Goal: Transaction & Acquisition: Obtain resource

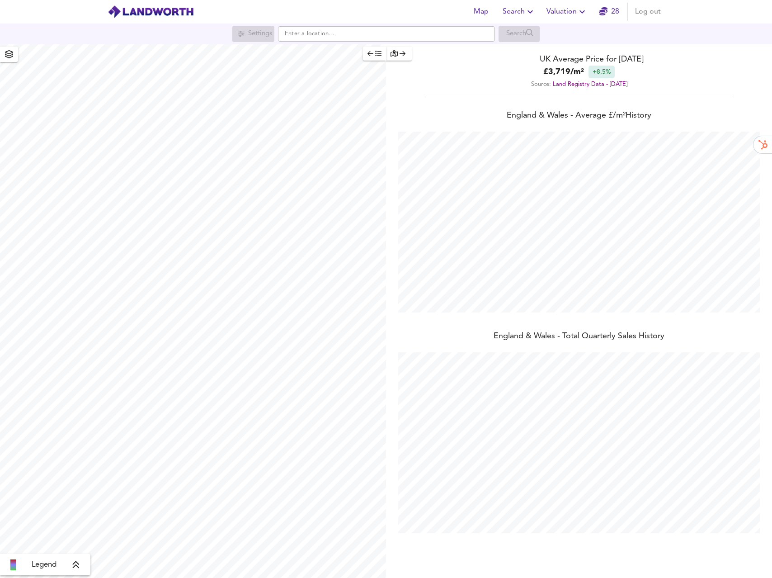
scroll to position [578, 772]
click at [572, 14] on span "Valuation" at bounding box center [567, 11] width 41 height 13
click at [566, 36] on li "New Valuation Report" at bounding box center [567, 32] width 108 height 16
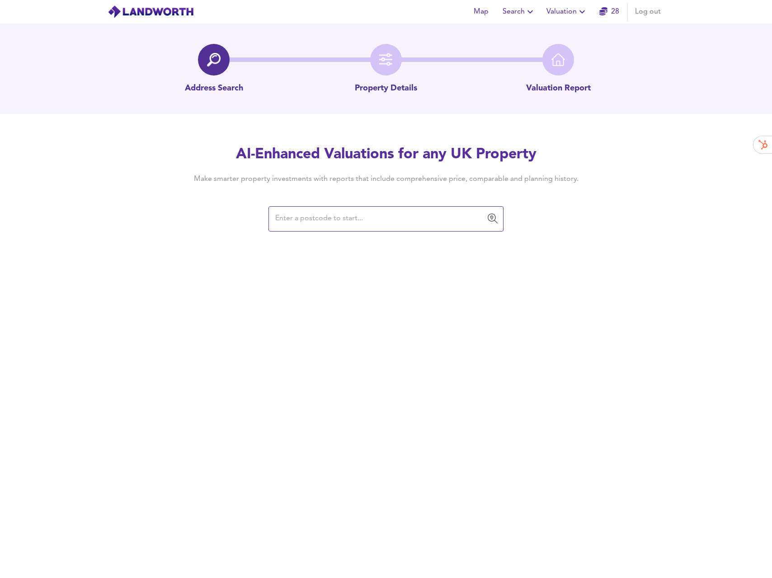
click at [377, 222] on input "text" at bounding box center [379, 218] width 213 height 17
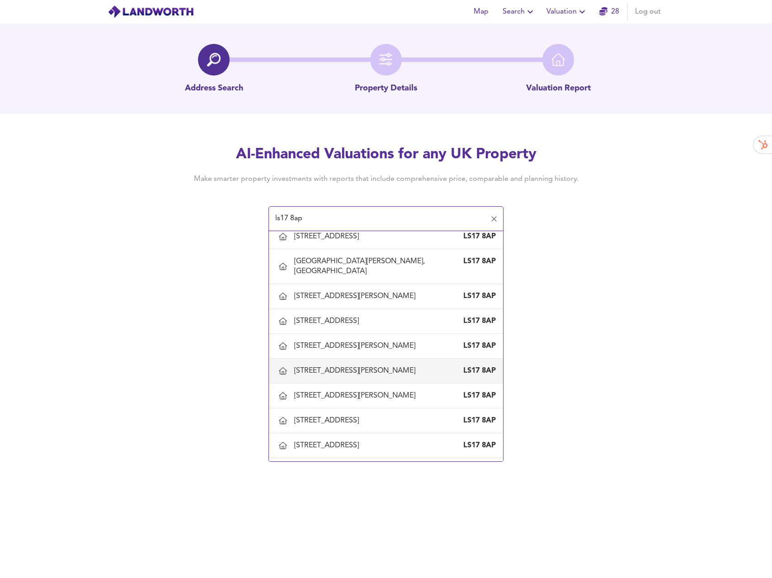
scroll to position [392, 0]
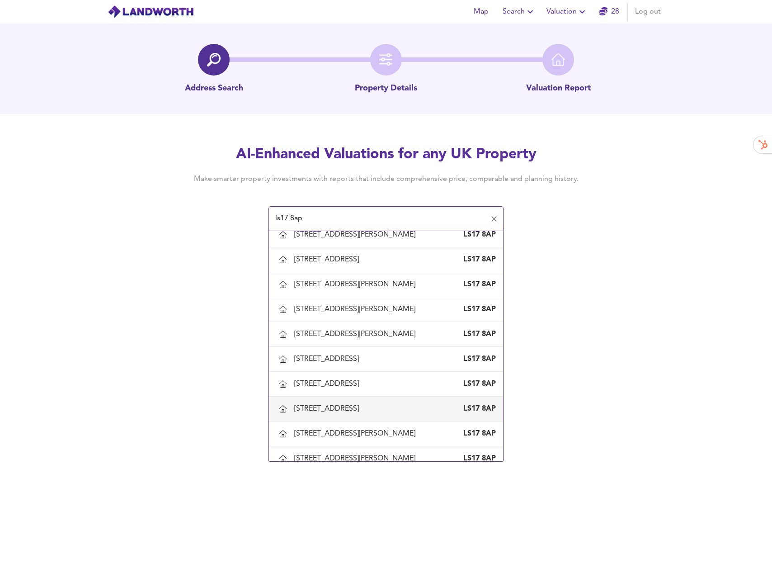
click at [352, 404] on div "[STREET_ADDRESS]" at bounding box center [328, 409] width 68 height 10
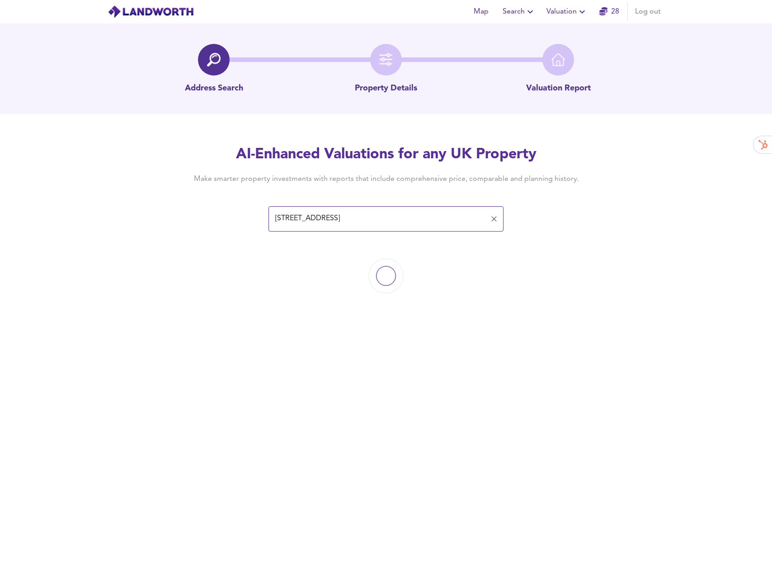
type input "[STREET_ADDRESS]"
click at [494, 181] on h4 "Make smarter property investments with reports that include comprehensive price…" at bounding box center [386, 179] width 412 height 10
click at [488, 215] on div at bounding box center [494, 219] width 12 height 13
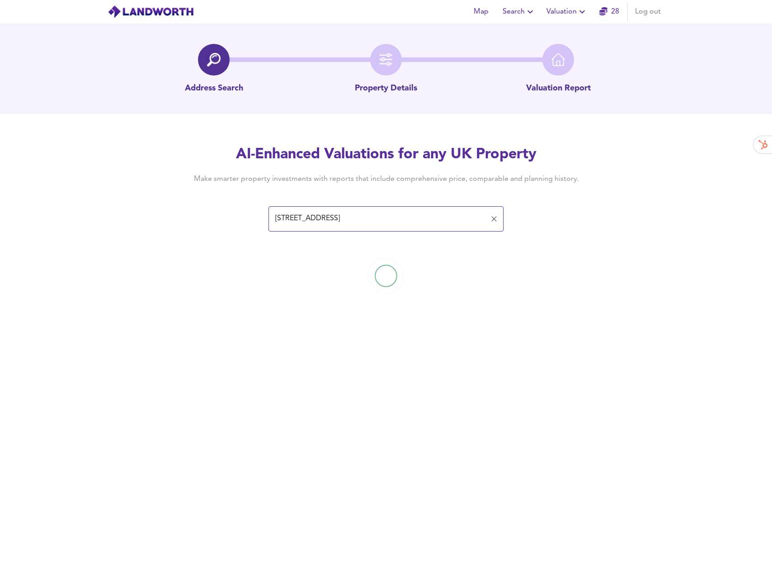
click at [491, 218] on icon "Clear" at bounding box center [494, 218] width 9 height 9
click at [456, 223] on input "text" at bounding box center [379, 218] width 213 height 17
type input "ls17"
click at [368, 220] on input "text" at bounding box center [379, 218] width 213 height 17
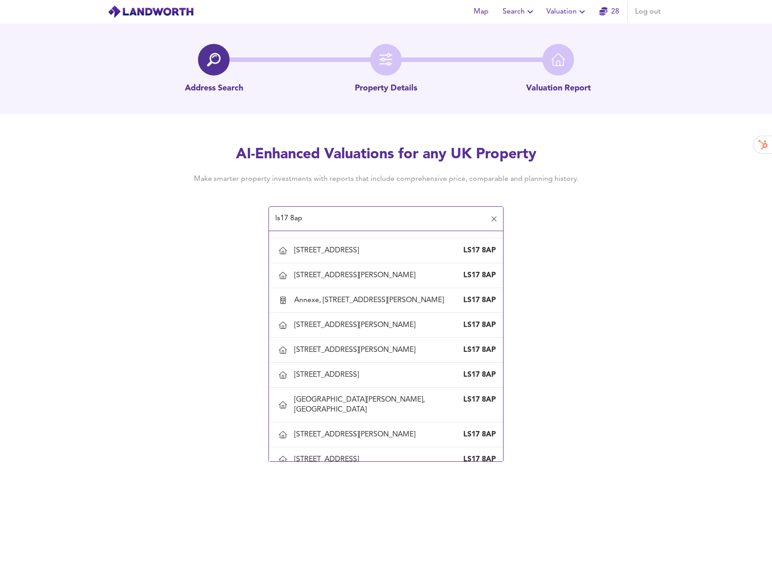
scroll to position [193, 0]
click at [338, 402] on div "[GEOGRAPHIC_DATA][PERSON_NAME], [GEOGRAPHIC_DATA]" at bounding box center [377, 404] width 166 height 20
type input "[GEOGRAPHIC_DATA][PERSON_NAME], [GEOGRAPHIC_DATA]"
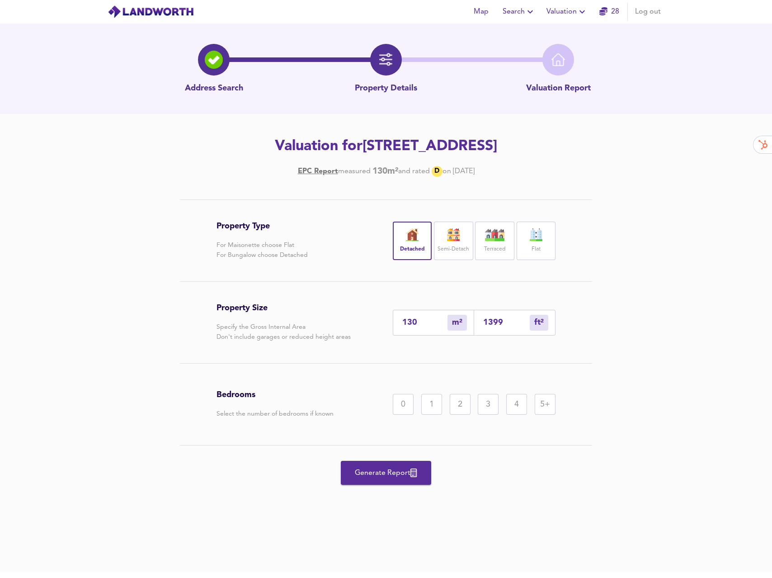
click at [451, 425] on div "Bedrooms Select the number of bedrooms if known 0 1 2 3 4 5+" at bounding box center [386, 404] width 339 height 81
click at [518, 402] on div "4" at bounding box center [516, 404] width 21 height 21
click at [407, 471] on span "Generate Report" at bounding box center [386, 473] width 72 height 13
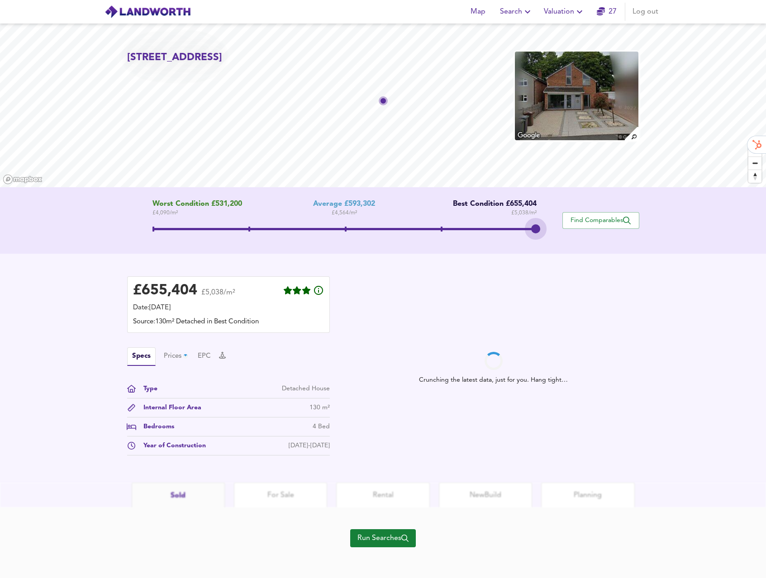
drag, startPoint x: 348, startPoint y: 230, endPoint x: 539, endPoint y: 233, distance: 190.9
click at [539, 233] on span at bounding box center [535, 228] width 9 height 9
click at [556, 284] on div "Crunching the latest data, just for you. Hang tight…" at bounding box center [493, 368] width 291 height 184
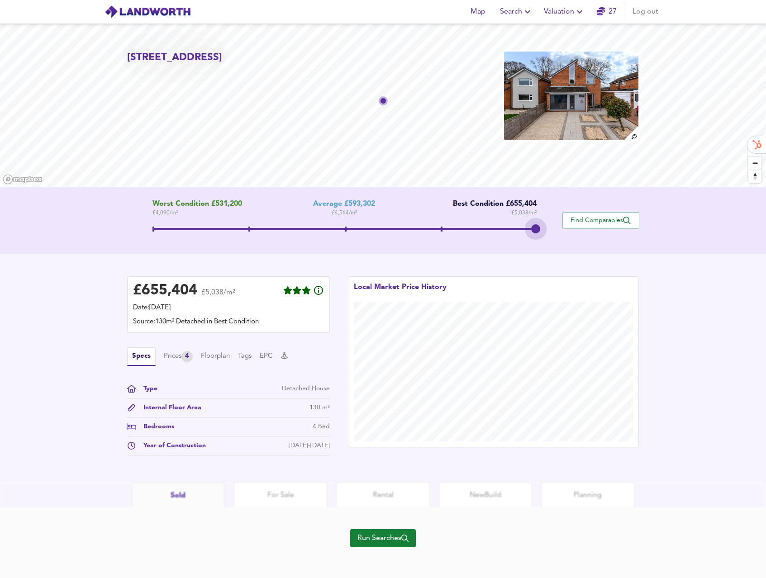
drag, startPoint x: 536, startPoint y: 230, endPoint x: 507, endPoint y: 232, distance: 28.6
click at [507, 232] on span at bounding box center [344, 230] width 384 height 16
click at [577, 11] on icon "button" at bounding box center [579, 11] width 11 height 11
click at [383, 539] on span "Run Searches" at bounding box center [382, 538] width 51 height 13
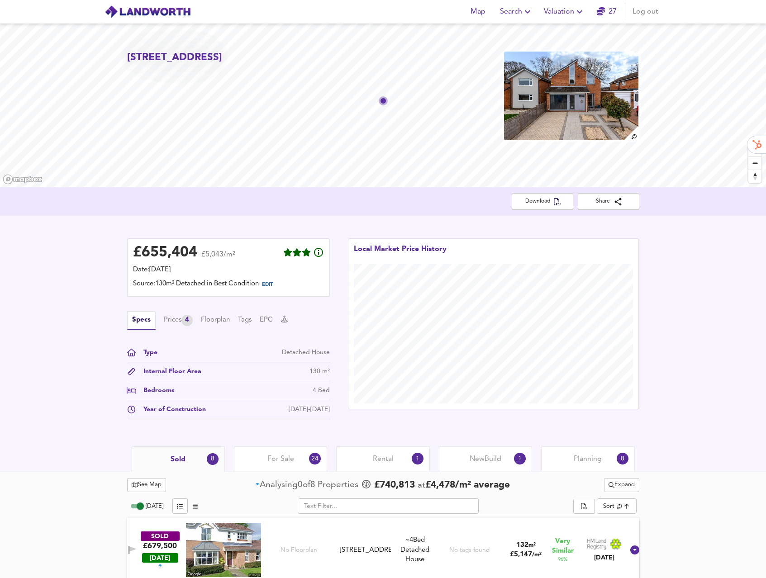
click at [502, 218] on div "£ 655,404 £5,043/m² Date: [DATE] Source: 130m² Detached in Best Condition EDIT …" at bounding box center [383, 331] width 766 height 231
click at [527, 206] on span "Download" at bounding box center [542, 201] width 47 height 9
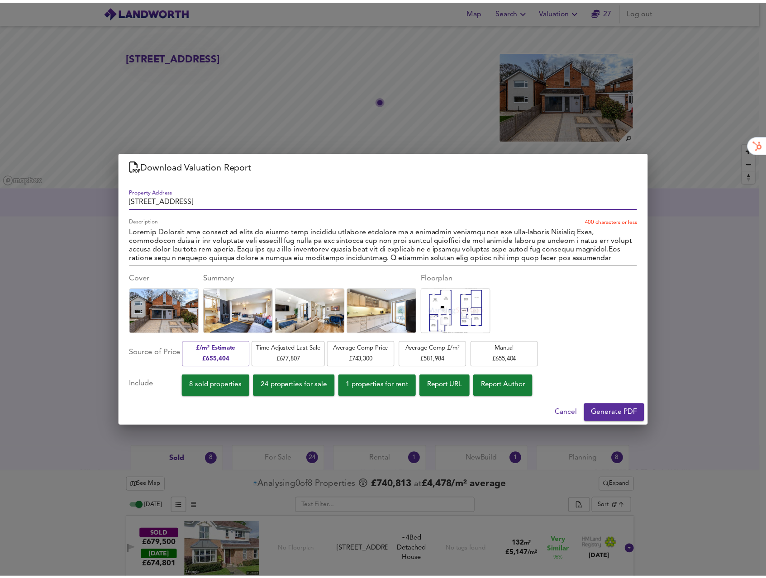
scroll to position [103, 0]
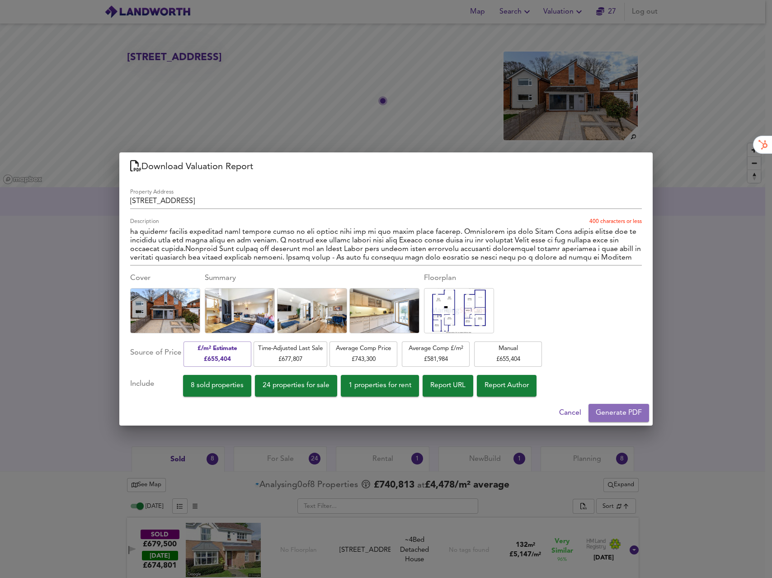
click at [619, 414] on span "Generate PDF" at bounding box center [619, 413] width 46 height 13
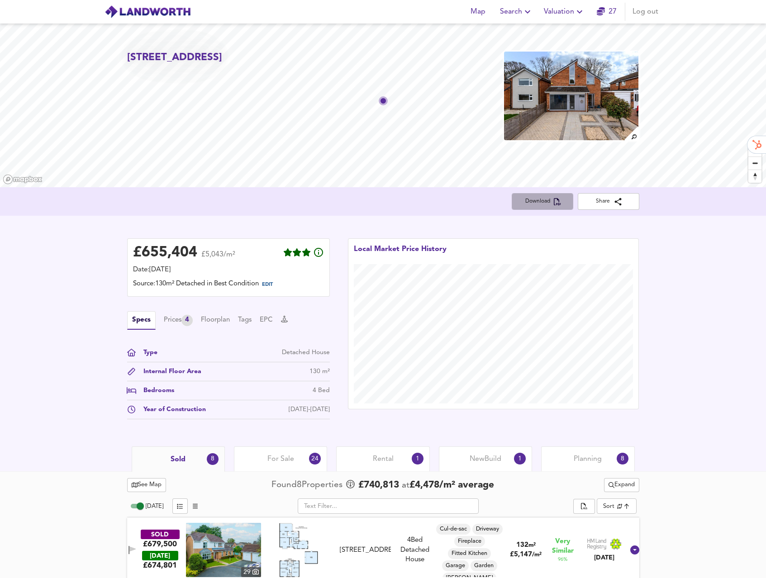
click at [524, 208] on button "Download" at bounding box center [542, 201] width 62 height 17
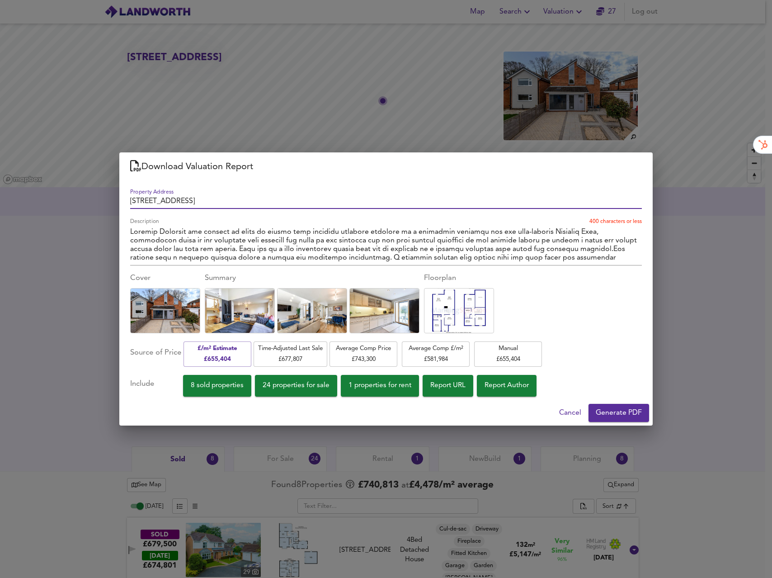
click at [688, 271] on div "Download Valuation Report Property Address [STREET_ADDRESS] Description x 400 c…" at bounding box center [386, 289] width 772 height 578
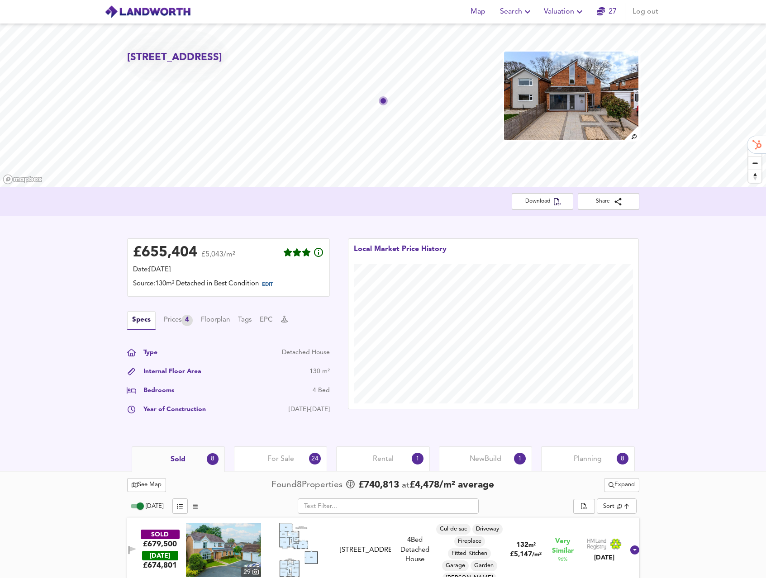
click at [635, 487] on button "Expand" at bounding box center [621, 485] width 35 height 14
click at [630, 505] on li "¼ mile ½ mile" at bounding box center [620, 503] width 96 height 14
click at [270, 285] on span "EDIT" at bounding box center [267, 284] width 11 height 5
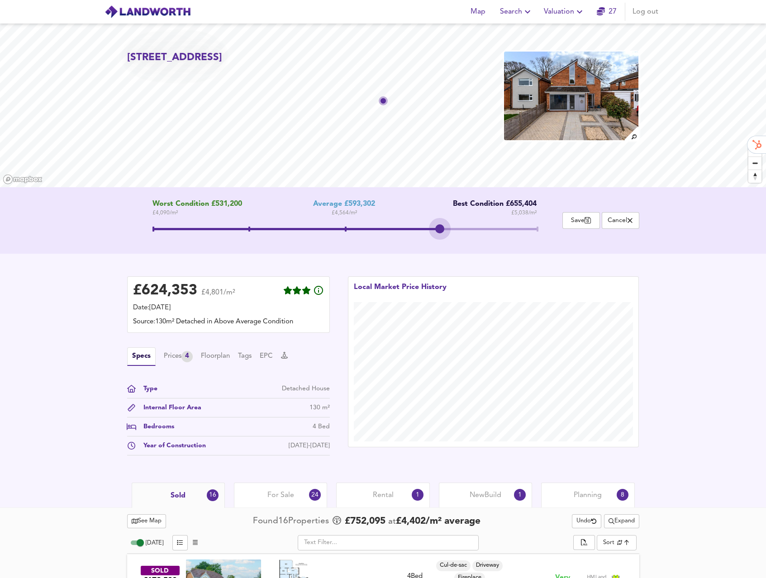
drag, startPoint x: 533, startPoint y: 223, endPoint x: 469, endPoint y: 227, distance: 63.9
click at [469, 227] on span at bounding box center [344, 230] width 384 height 16
drag, startPoint x: 437, startPoint y: 234, endPoint x: 337, endPoint y: 266, distance: 105.4
click at [355, 241] on div "Worst Condition £531,200 £ 4,090 / m² Average £593,302 £ 4,564 / m² Best Condit…" at bounding box center [344, 220] width 435 height 41
